Goal: Task Accomplishment & Management: Manage account settings

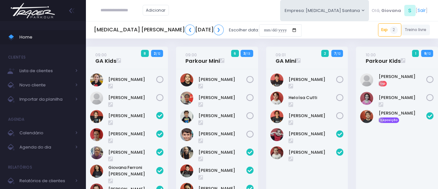
scroll to position [290, 0]
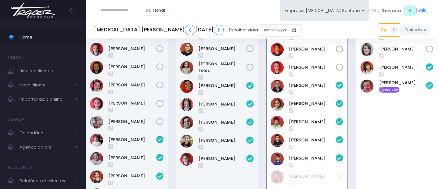
paste input "**********"
drag, startPoint x: 118, startPoint y: 11, endPoint x: 122, endPoint y: 11, distance: 3.9
click at [120, 11] on input "**********" at bounding box center [121, 10] width 42 height 12
type input "**********"
click input "submit" at bounding box center [0, 0] width 0 height 0
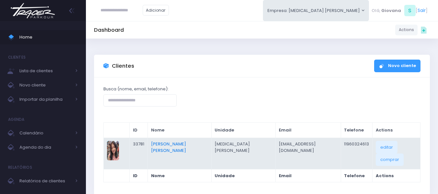
click at [171, 147] on link "[PERSON_NAME] [PERSON_NAME]" at bounding box center [168, 147] width 35 height 13
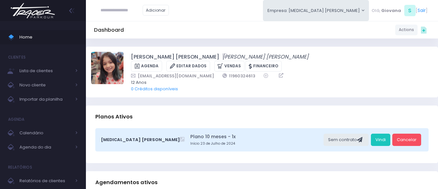
drag, startPoint x: 173, startPoint y: 142, endPoint x: 442, endPoint y: 134, distance: 269.8
click at [288, 142] on small "Início 23 de Julho de 2024" at bounding box center [255, 143] width 131 height 5
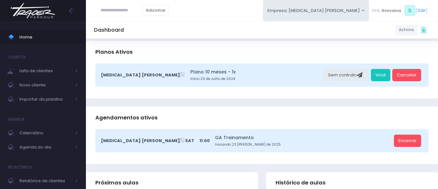
click at [105, 14] on input "text" at bounding box center [121, 10] width 42 height 12
paste input "**********"
click at [118, 10] on input "**********" at bounding box center [121, 10] width 42 height 12
type input "**********"
click input "submit" at bounding box center [0, 0] width 0 height 0
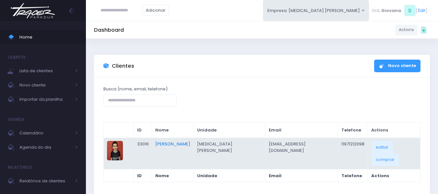
scroll to position [32, 0]
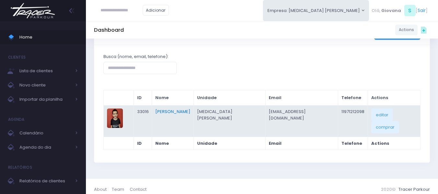
click at [190, 110] on link "[PERSON_NAME]" at bounding box center [172, 112] width 35 height 6
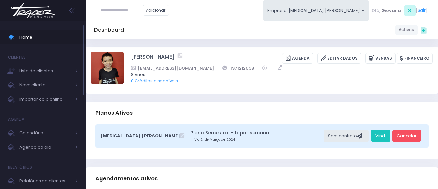
click at [39, 34] on span "Home" at bounding box center [48, 37] width 58 height 8
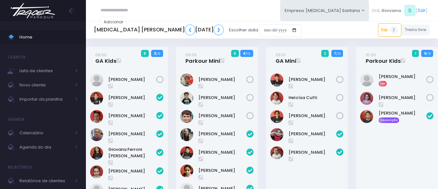
scroll to position [568, 0]
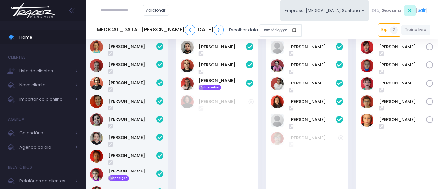
click at [172, 138] on div "12:00 GA Adultos 3 6 / 10" at bounding box center [217, 115] width 90 height 240
click at [304, 123] on link "Sophia Quental" at bounding box center [312, 120] width 47 height 6
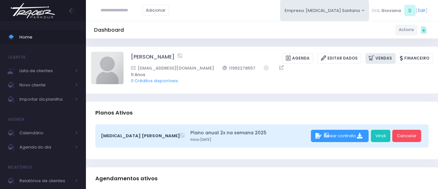
click at [387, 56] on link "Vendas" at bounding box center [380, 58] width 30 height 11
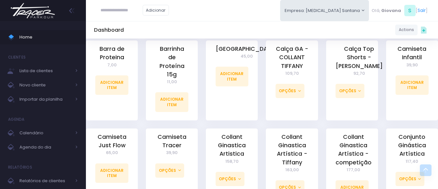
scroll to position [292, 0]
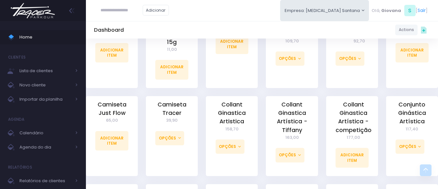
click at [323, 105] on div "Collant Ginastica Artística - competição 177,00 Adicionar Item" at bounding box center [352, 140] width 60 height 88
click at [30, 35] on span "Home" at bounding box center [48, 37] width 58 height 8
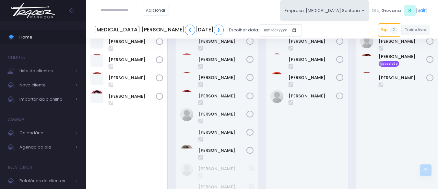
scroll to position [763, 0]
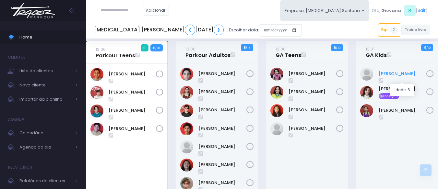
click at [399, 77] on link "Beatriz Primo" at bounding box center [403, 74] width 48 height 6
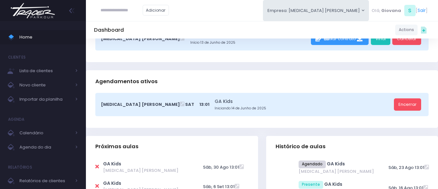
scroll to position [162, 0]
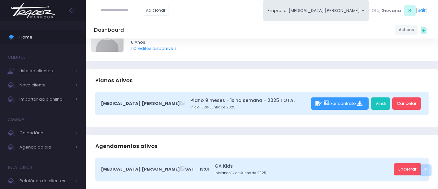
scroll to position [0, 0]
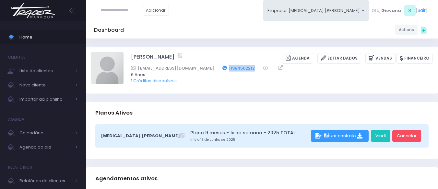
drag, startPoint x: 237, startPoint y: 68, endPoint x: 208, endPoint y: 68, distance: 29.2
click at [208, 68] on div "[EMAIL_ADDRESS][DOMAIN_NAME] 11984562212" at bounding box center [277, 68] width 293 height 7
copy link "11984562212"
click at [378, 59] on link "Vendas" at bounding box center [380, 58] width 30 height 11
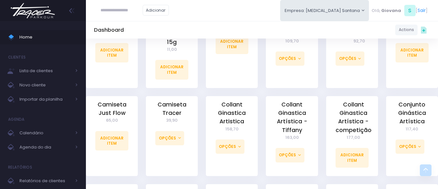
scroll to position [259, 0]
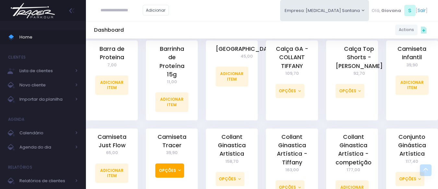
click at [178, 164] on button "Opções" at bounding box center [169, 171] width 29 height 14
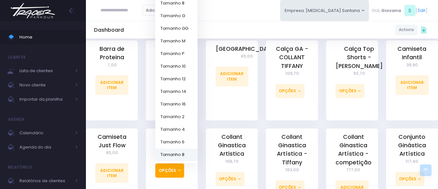
click at [187, 149] on link "Tamanho 8" at bounding box center [176, 155] width 42 height 13
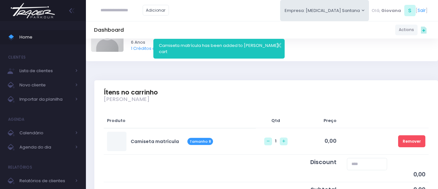
scroll to position [130, 0]
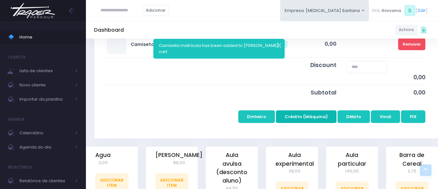
click at [320, 118] on button "Crédito (Máquina)" at bounding box center [306, 117] width 61 height 12
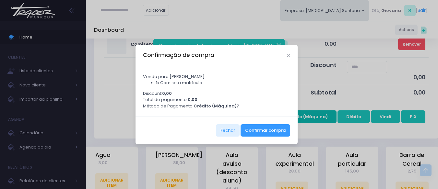
scroll to position [0, 0]
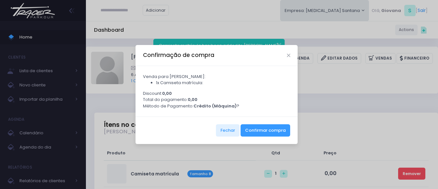
click at [279, 125] on div "Fechar Confirmar compra" at bounding box center [216, 131] width 162 height 28
click at [278, 130] on button "Confirmar compra" at bounding box center [265, 130] width 50 height 12
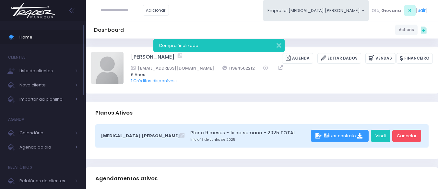
click at [33, 31] on link "Home" at bounding box center [43, 37] width 86 height 14
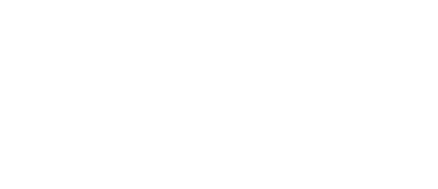
scroll to position [809, 0]
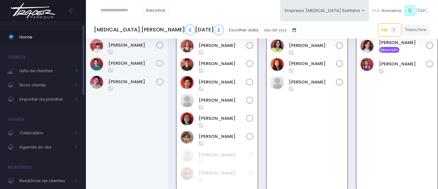
click at [33, 38] on span "Home" at bounding box center [48, 37] width 58 height 8
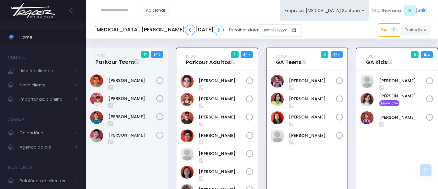
scroll to position [853, 0]
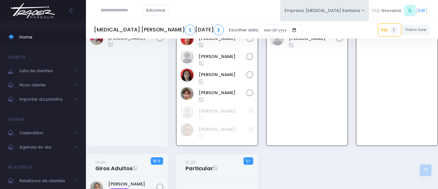
click at [260, 118] on div "13:00 Parkour Adultos 0 8 / 15" at bounding box center [217, 52] width 90 height 204
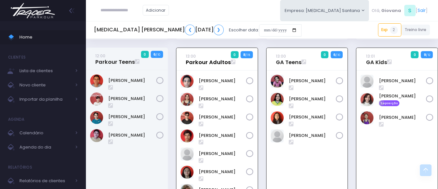
click at [204, 66] on link "13:00 Parkour Adultos" at bounding box center [208, 59] width 45 height 13
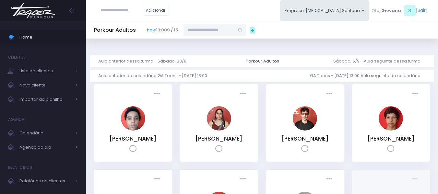
click at [205, 31] on input "text" at bounding box center [208, 30] width 51 height 12
type input "**********"
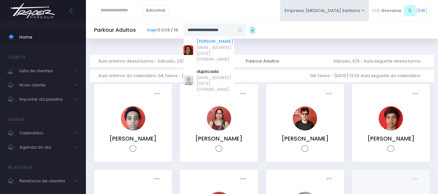
click at [217, 41] on link "[PERSON_NAME]" at bounding box center [215, 41] width 38 height 6
type input "**********"
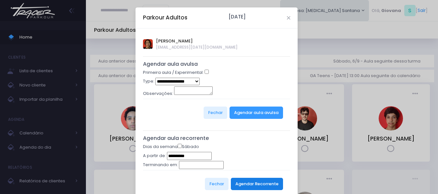
click at [252, 186] on button "Agendar Recorrente" at bounding box center [257, 184] width 52 height 12
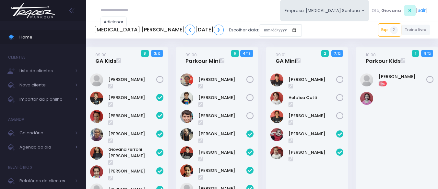
scroll to position [809, 0]
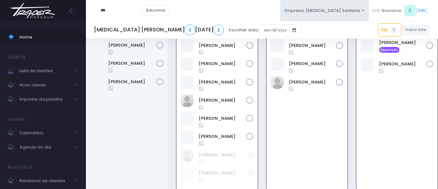
type input "***"
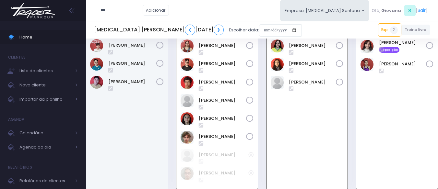
click input "submit" at bounding box center [0, 0] width 0 height 0
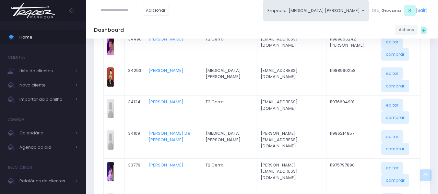
scroll to position [259, 0]
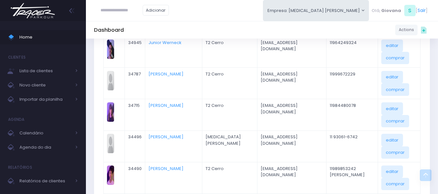
click at [131, 11] on input "text" at bounding box center [121, 10] width 42 height 12
type input "**********"
click input "submit" at bounding box center [0, 0] width 0 height 0
click at [131, 11] on input "**********" at bounding box center [121, 10] width 42 height 12
type input "**********"
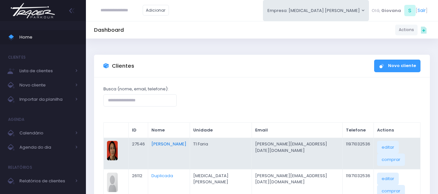
click at [186, 144] on link "[PERSON_NAME]" at bounding box center [168, 144] width 35 height 6
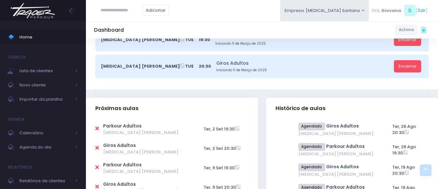
scroll to position [130, 0]
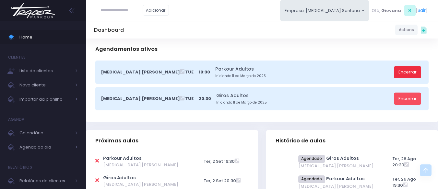
click at [410, 71] on link "Encerrar" at bounding box center [407, 72] width 27 height 12
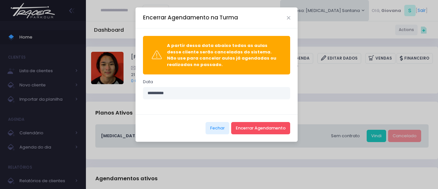
click at [290, 131] on div "Fechar Encerrar Agendamento" at bounding box center [216, 128] width 162 height 28
click at [271, 129] on button "Encerrar Agendamento" at bounding box center [260, 128] width 59 height 12
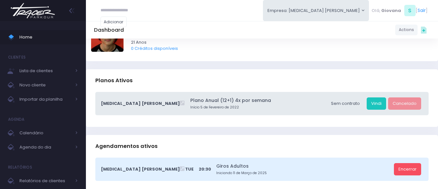
scroll to position [97, 0]
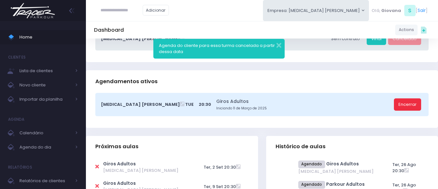
click at [416, 106] on link "Encerrar" at bounding box center [407, 105] width 27 height 12
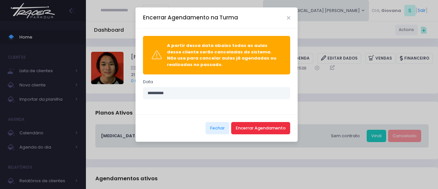
click at [277, 127] on button "Encerrar Agendamento" at bounding box center [260, 128] width 59 height 12
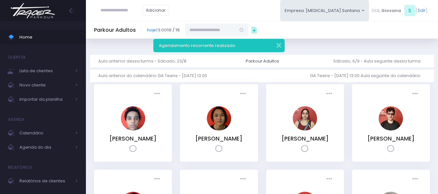
click at [31, 38] on span "Home" at bounding box center [48, 37] width 58 height 8
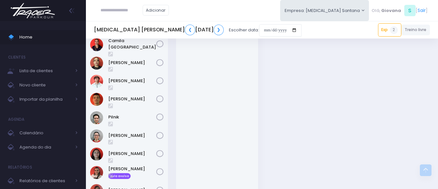
scroll to position [968, 0]
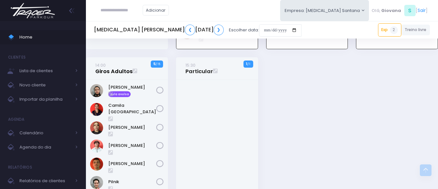
click at [114, 75] on link "14:00 Giros Adultos" at bounding box center [113, 68] width 37 height 13
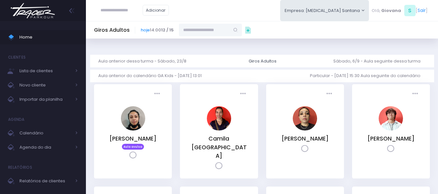
click at [213, 33] on input "text" at bounding box center [204, 30] width 51 height 12
type input "**********"
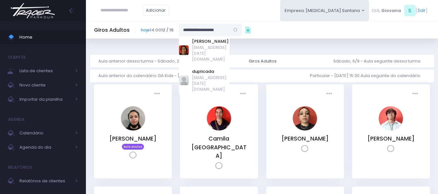
click at [207, 41] on link "[PERSON_NAME]" at bounding box center [211, 41] width 38 height 6
type input "**********"
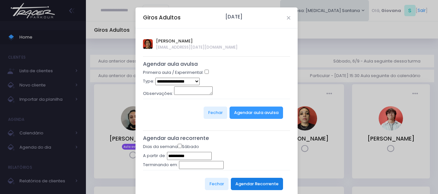
click at [252, 180] on button "Agendar Recorrente" at bounding box center [257, 184] width 52 height 12
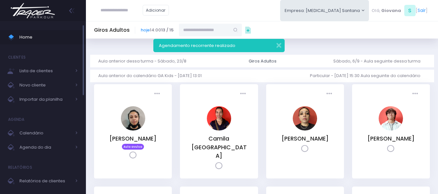
click at [51, 34] on span "Home" at bounding box center [48, 37] width 58 height 8
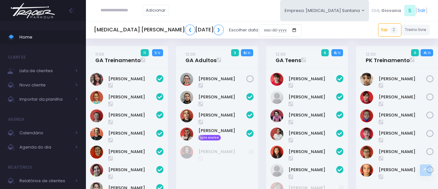
scroll to position [485, 0]
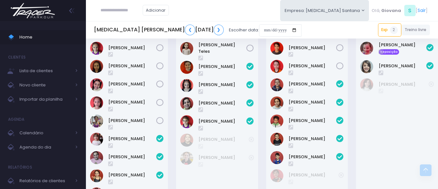
scroll to position [258, 0]
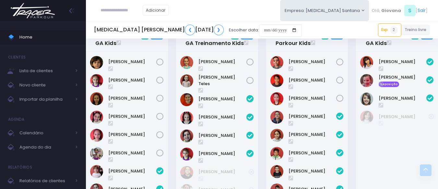
click at [351, 88] on div "11:00 Parkour Kids 5 5 / 13" at bounding box center [307, 167] width 90 height 276
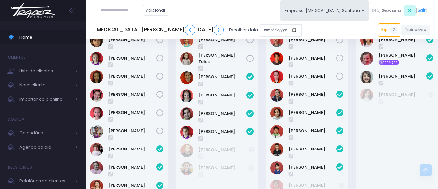
scroll to position [248, 0]
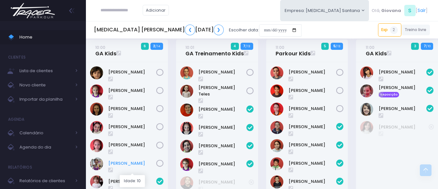
click at [129, 161] on link "Lorena Arcanjo Parreira" at bounding box center [132, 163] width 48 height 6
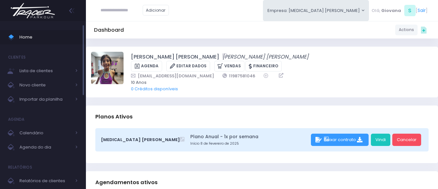
click at [21, 34] on span "Home" at bounding box center [48, 37] width 58 height 8
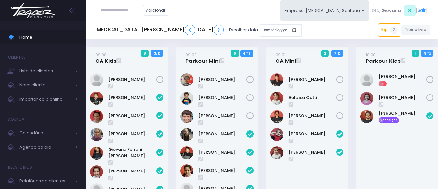
scroll to position [809, 0]
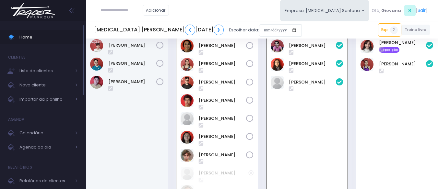
click at [25, 41] on span "Home" at bounding box center [48, 37] width 58 height 8
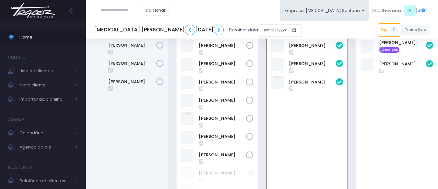
scroll to position [809, 0]
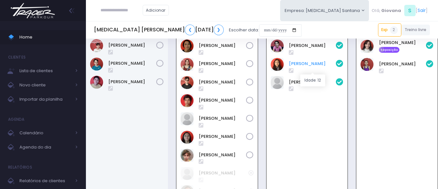
click at [298, 67] on link "[PERSON_NAME]" at bounding box center [312, 64] width 47 height 6
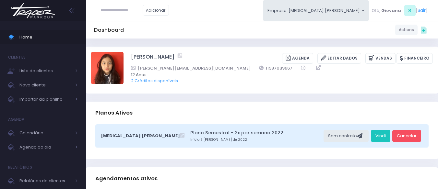
click at [164, 83] on link "2 Créditos disponíveis" at bounding box center [154, 81] width 47 height 6
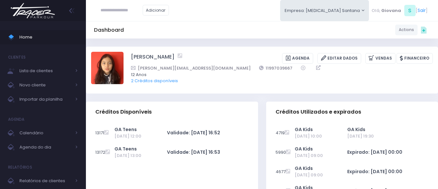
scroll to position [32, 0]
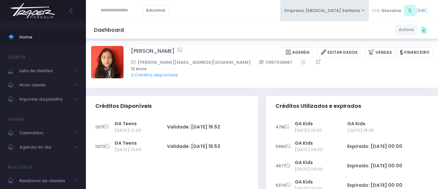
scroll to position [0, 0]
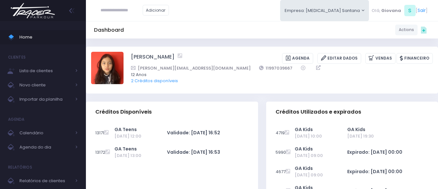
click at [29, 39] on span "Home" at bounding box center [48, 37] width 58 height 8
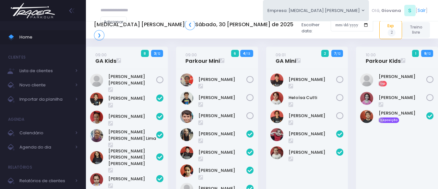
scroll to position [809, 0]
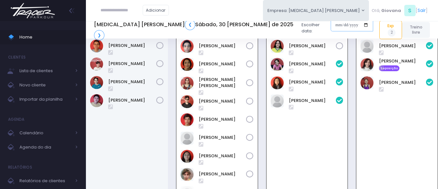
click at [331, 27] on input "date" at bounding box center [352, 25] width 42 height 12
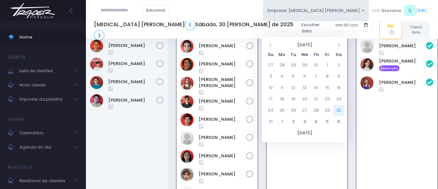
click at [348, 125] on div "13:00 GA Teens 3 6 / 10" at bounding box center [307, 124] width 90 height 223
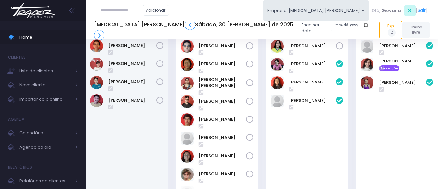
scroll to position [744, 0]
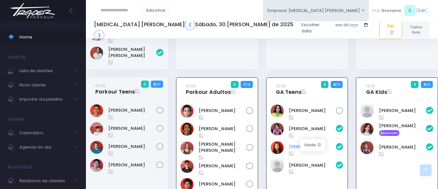
click at [308, 144] on link "[PERSON_NAME]" at bounding box center [312, 147] width 47 height 6
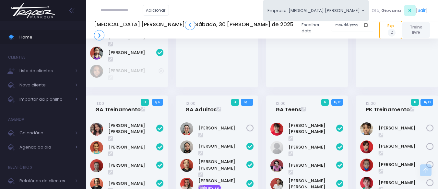
scroll to position [550, 0]
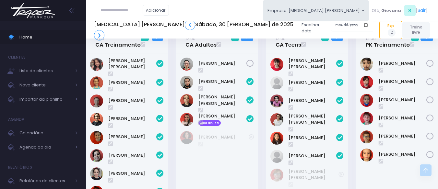
click at [350, 145] on div "12:00 GA Teens 6 6 / 12" at bounding box center [307, 151] width 90 height 241
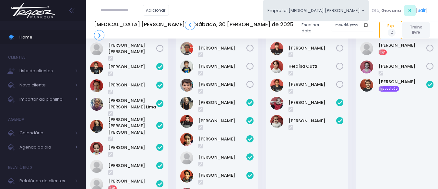
scroll to position [0, 0]
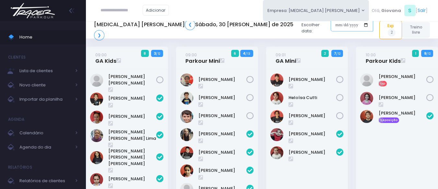
click at [331, 31] on input "date" at bounding box center [352, 25] width 42 height 12
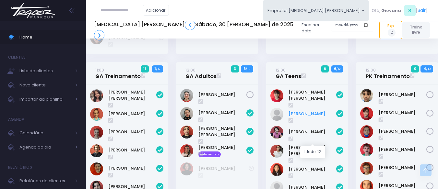
scroll to position [551, 0]
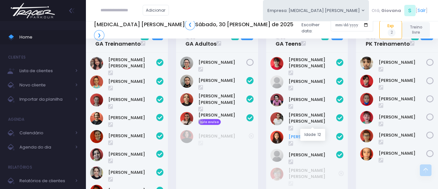
click at [304, 134] on link "Melissa Tiemi" at bounding box center [312, 137] width 48 height 6
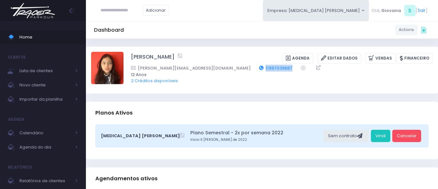
drag, startPoint x: 238, startPoint y: 67, endPoint x: 204, endPoint y: 65, distance: 34.4
click at [204, 65] on div "[PERSON_NAME][EMAIL_ADDRESS][DOMAIN_NAME] 11997039667" at bounding box center [277, 68] width 293 height 7
copy link "11997039667"
click at [31, 37] on span "Home" at bounding box center [48, 37] width 58 height 8
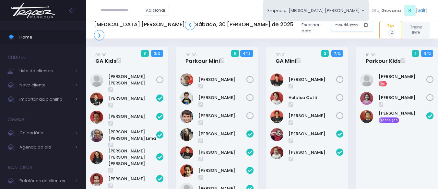
scroll to position [809, 0]
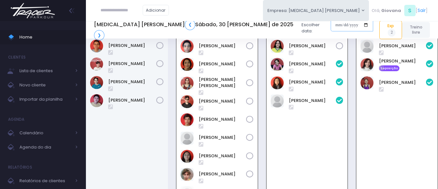
click at [331, 31] on input "date" at bounding box center [352, 25] width 42 height 12
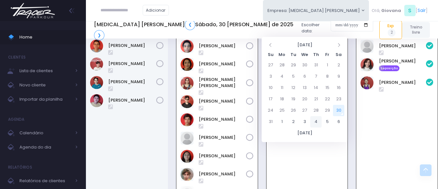
click at [318, 122] on td "4" at bounding box center [315, 121] width 11 height 11
type input "**********"
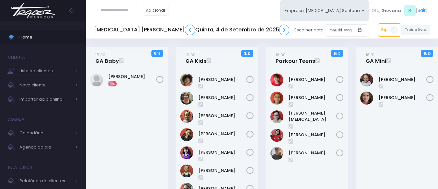
click at [259, 68] on div "16:30 GA Kids 3 / 12" at bounding box center [217, 148] width 90 height 203
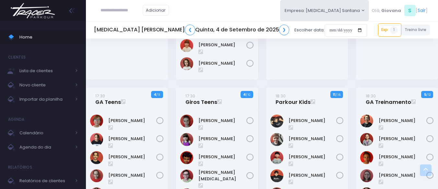
scroll to position [194, 0]
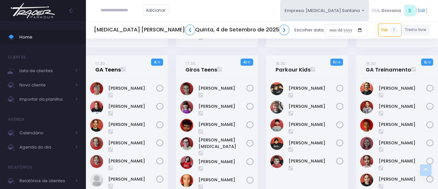
click at [102, 72] on link "17:30 GA Teens" at bounding box center [108, 66] width 26 height 13
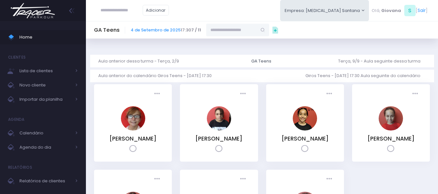
click at [239, 23] on div "GA Teens [DATE] 17:30 7 / 11" at bounding box center [262, 30] width 352 height 18
click at [239, 28] on input "text" at bounding box center [231, 30] width 51 height 12
paste input "**********"
click at [237, 39] on link "[PERSON_NAME]" at bounding box center [238, 41] width 38 height 6
type input "**********"
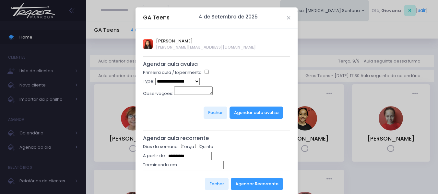
click at [193, 81] on select "**********" at bounding box center [177, 81] width 44 height 7
select select "*"
click at [155, 78] on select "**********" at bounding box center [177, 81] width 44 height 7
click at [251, 115] on button "Agendar aula avulsa" at bounding box center [255, 113] width 53 height 12
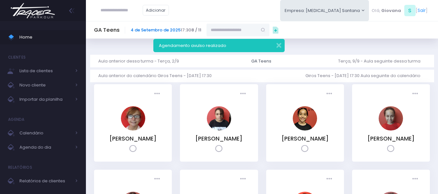
click at [169, 29] on link "4 de Setembro de 2025" at bounding box center [156, 30] width 50 height 6
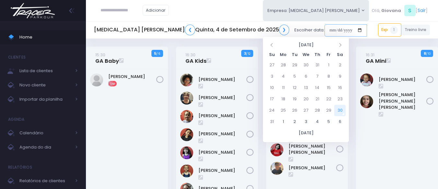
click at [324, 29] on input "date" at bounding box center [345, 30] width 42 height 12
click at [342, 46] on icon at bounding box center [339, 44] width 5 height 5
click at [317, 76] on td "11" at bounding box center [316, 76] width 11 height 11
type input "**********"
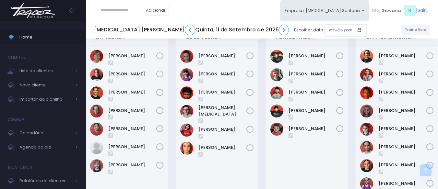
scroll to position [194, 0]
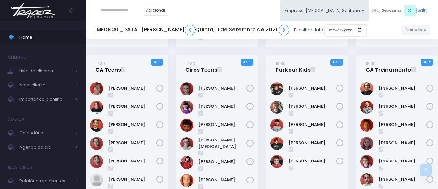
click at [110, 69] on link "17:30 GA Teens" at bounding box center [108, 66] width 26 height 13
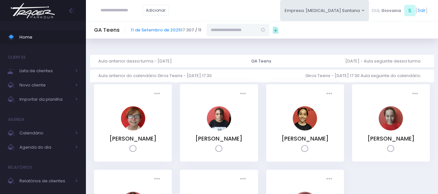
click at [229, 30] on input "text" at bounding box center [231, 30] width 51 height 12
paste input "**********"
click at [243, 28] on input "**********" at bounding box center [231, 30] width 51 height 12
click at [238, 41] on link "Melissa Tiemi Komatsu" at bounding box center [238, 41] width 38 height 6
type input "**********"
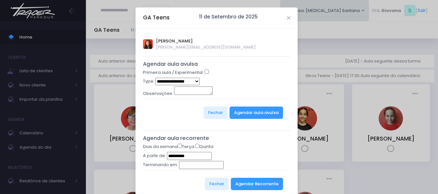
click at [171, 84] on select "**********" at bounding box center [177, 81] width 44 height 7
select select "*"
click at [155, 78] on select "**********" at bounding box center [177, 81] width 44 height 7
click at [267, 113] on button "Agendar aula avulsa" at bounding box center [255, 113] width 53 height 12
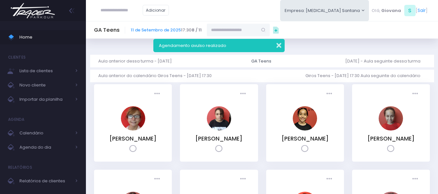
click at [280, 45] on button "button" at bounding box center [274, 44] width 13 height 7
click at [262, 110] on div "Presença: Agendado Presente Falta AS" at bounding box center [219, 127] width 86 height 86
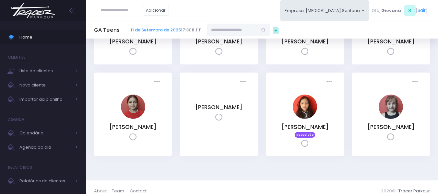
scroll to position [115, 0]
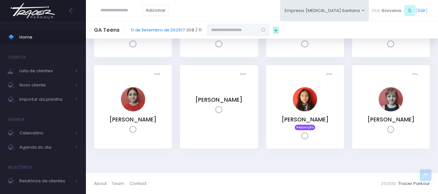
click at [262, 110] on div "Presença: Agendado Presente Falta MM" at bounding box center [219, 111] width 86 height 92
click at [262, 111] on div "Presença: Agendado Presente Falta MK" at bounding box center [305, 111] width 86 height 92
click at [176, 91] on div "Presença: Agendado Presente Falta MM" at bounding box center [219, 111] width 86 height 92
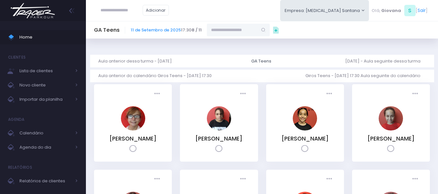
click at [176, 91] on div "Presença: Agendado Presente Falta AS" at bounding box center [219, 127] width 86 height 86
click at [40, 38] on span "Home" at bounding box center [48, 37] width 58 height 8
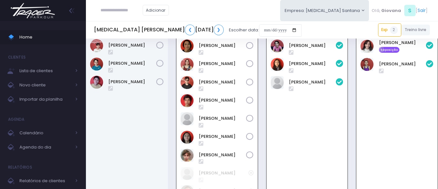
scroll to position [809, 0]
click at [39, 42] on link "Home" at bounding box center [43, 37] width 86 height 14
click at [312, 67] on link "[PERSON_NAME]" at bounding box center [312, 64] width 47 height 6
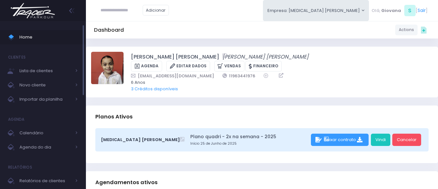
click at [43, 40] on span "Home" at bounding box center [48, 37] width 58 height 8
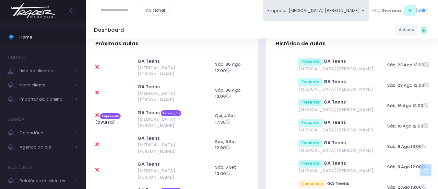
scroll to position [259, 0]
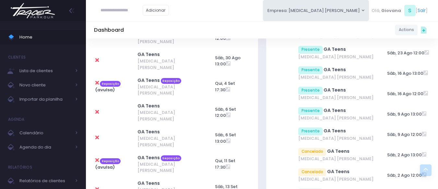
click at [38, 35] on span "Home" at bounding box center [48, 37] width 58 height 8
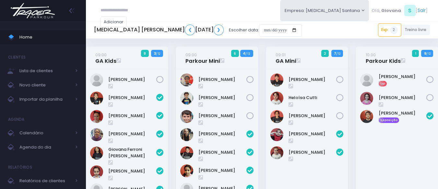
scroll to position [809, 0]
